Goal: Task Accomplishment & Management: Use online tool/utility

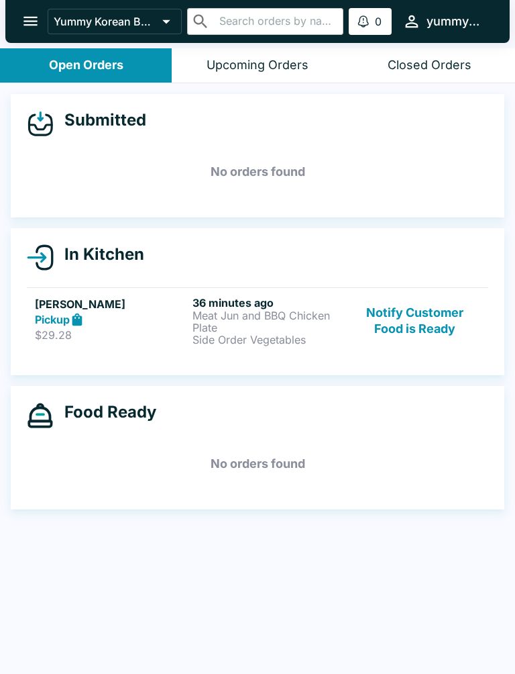
click at [431, 335] on button "Notify Customer Food is Ready" at bounding box center [415, 321] width 130 height 50
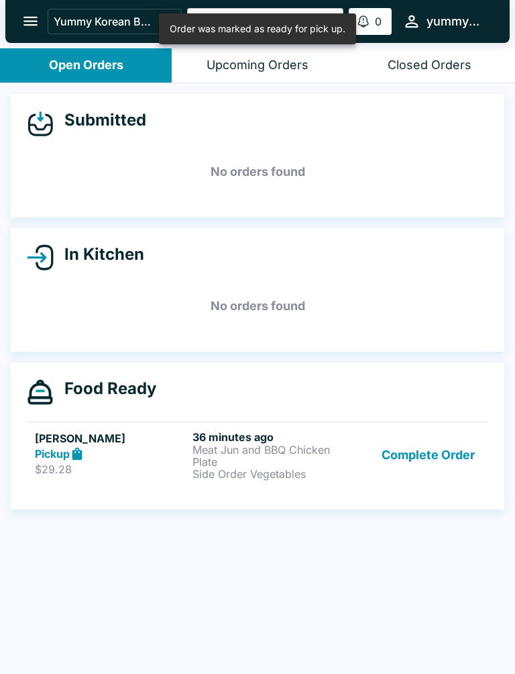
click at [433, 441] on button "Complete Order" at bounding box center [428, 455] width 104 height 50
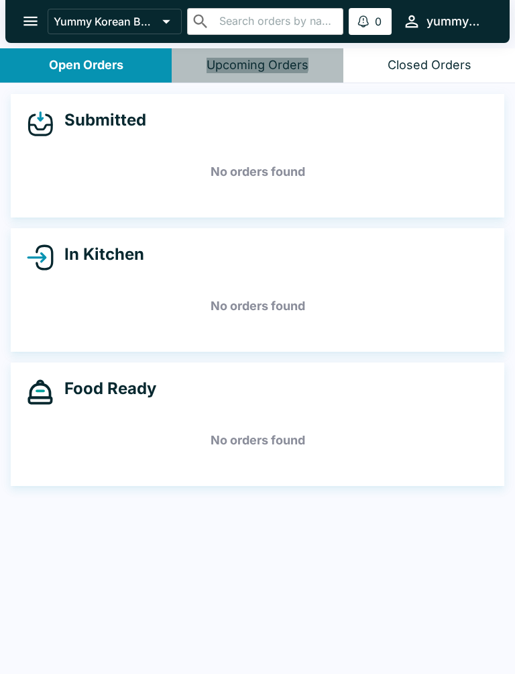
click at [255, 56] on button "Upcoming Orders" at bounding box center [258, 65] width 172 height 34
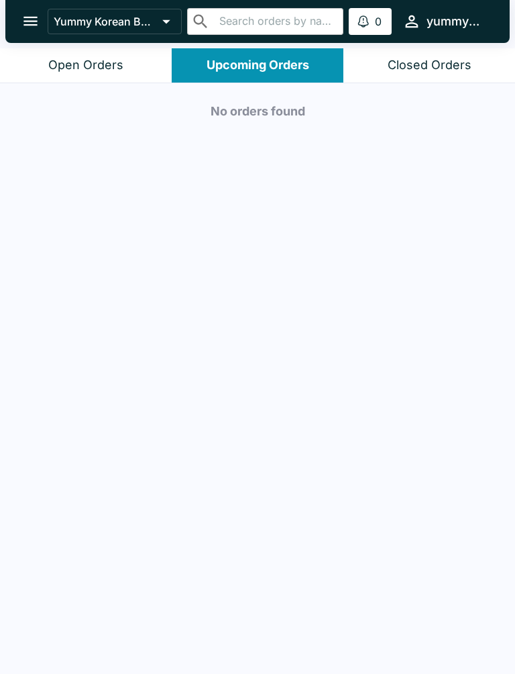
click at [103, 71] on div "Open Orders" at bounding box center [85, 65] width 75 height 15
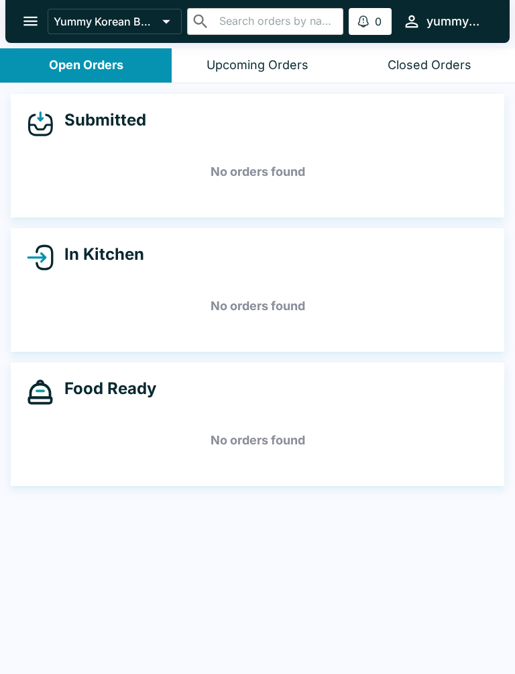
click at [424, 56] on button "Closed Orders" at bounding box center [430, 65] width 172 height 34
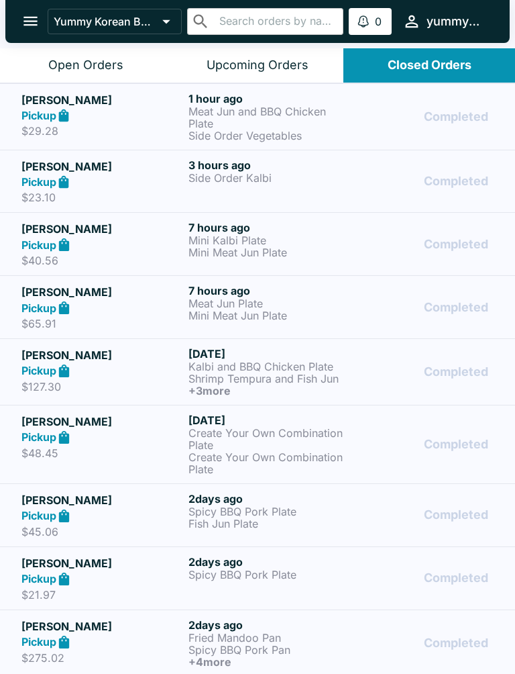
click at [221, 118] on p "Meat Jun and BBQ Chicken Plate" at bounding box center [270, 117] width 162 height 24
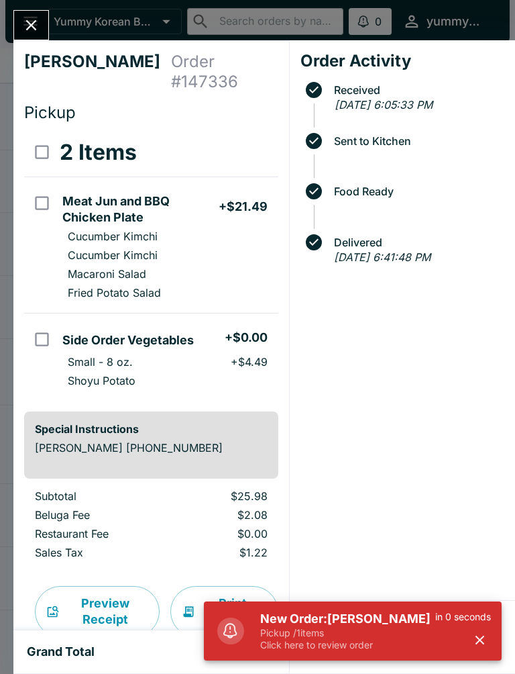
click at [29, 15] on button "Close" at bounding box center [31, 25] width 34 height 29
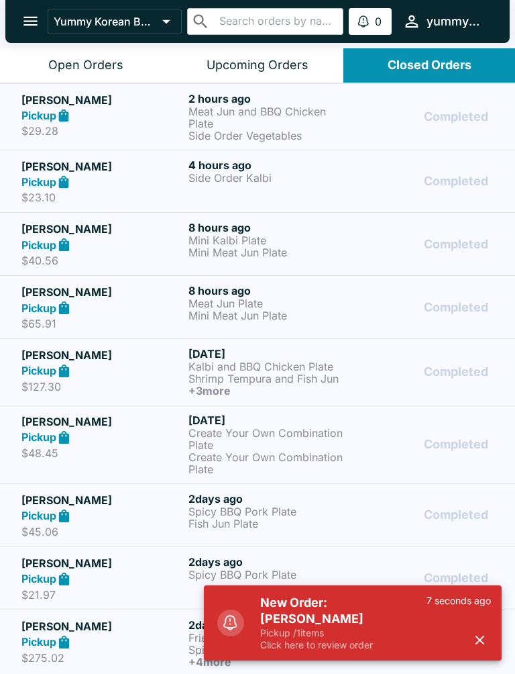
click at [102, 52] on button "Open Orders" at bounding box center [86, 65] width 172 height 34
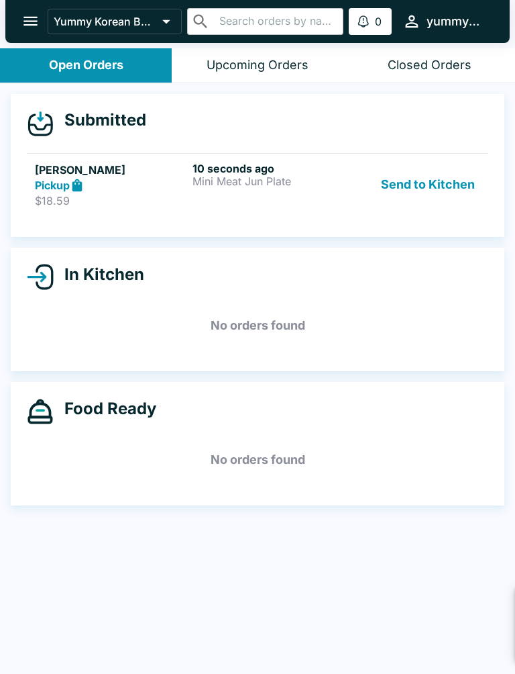
click at [132, 169] on h5 "[PERSON_NAME]" at bounding box center [111, 170] width 152 height 16
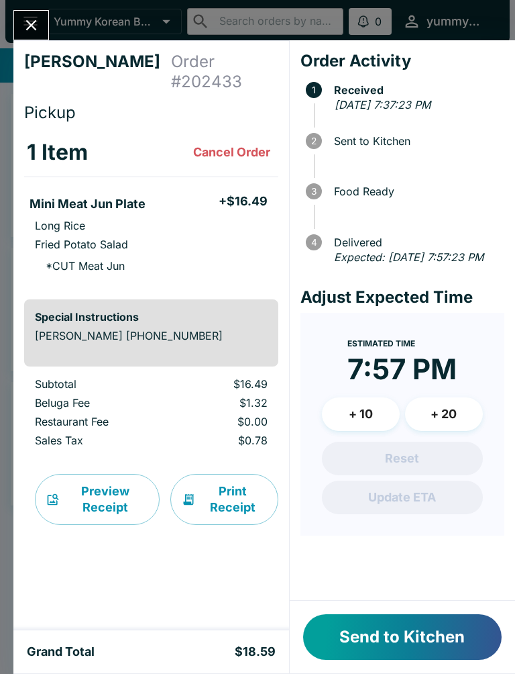
click at [425, 633] on button "Send to Kitchen" at bounding box center [402, 637] width 199 height 46
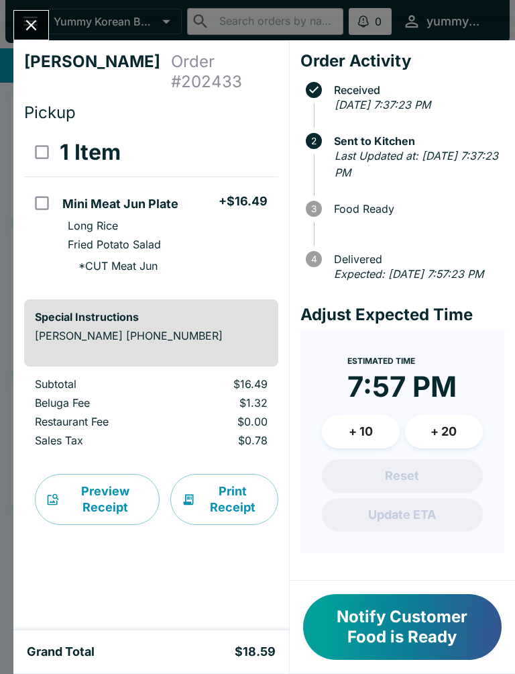
click at [29, 22] on icon "Close" at bounding box center [31, 25] width 11 height 11
